Goal: Find specific page/section: Find specific page/section

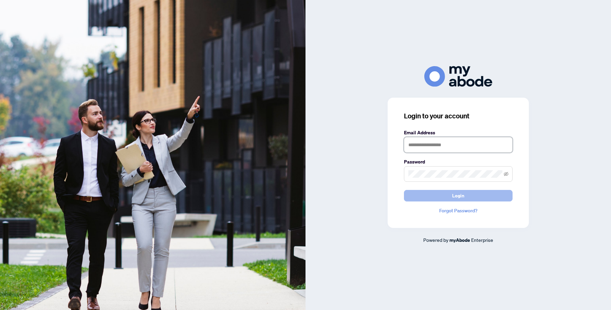
type input "**********"
click at [451, 192] on button "Login" at bounding box center [458, 196] width 109 height 12
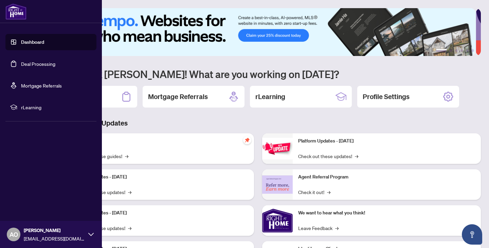
click at [25, 65] on link "Deal Processing" at bounding box center [38, 64] width 34 height 6
